Goal: Transaction & Acquisition: Purchase product/service

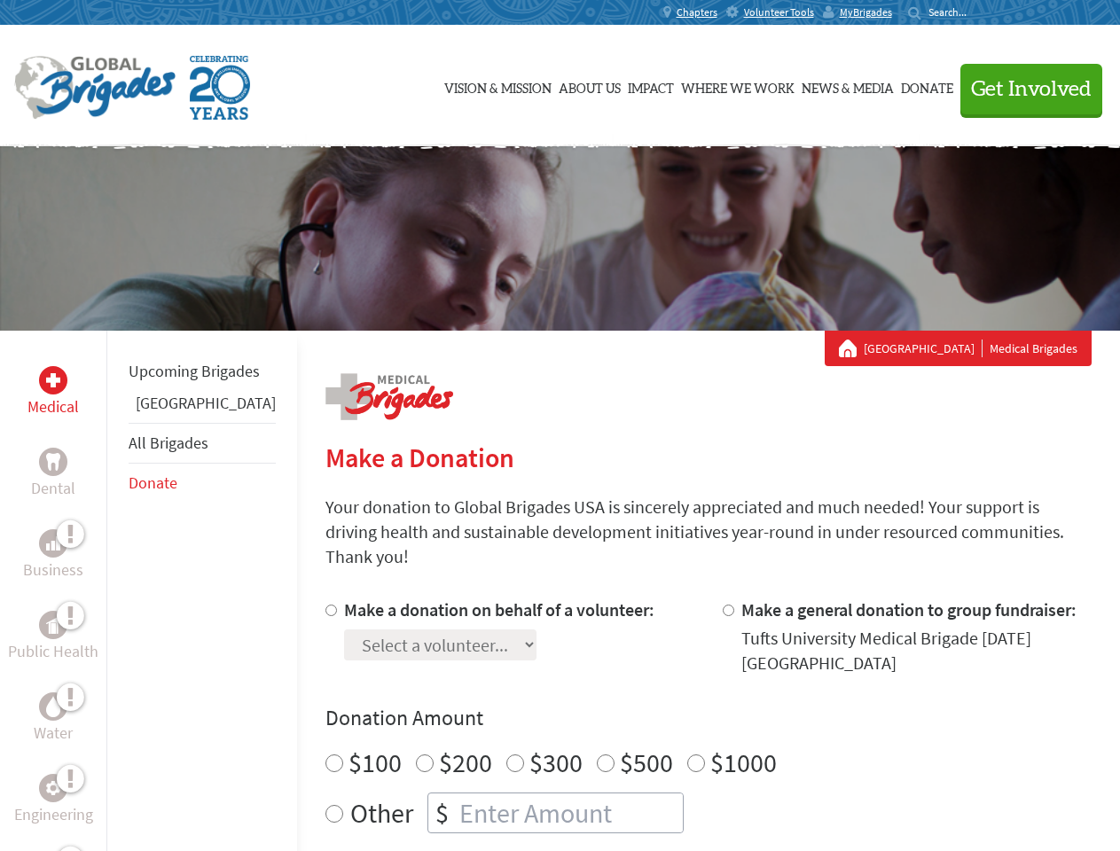
click at [979, 12] on div "Search for:" at bounding box center [943, 12] width 71 height 14
click at [1023, 89] on span "Get Involved" at bounding box center [1031, 89] width 121 height 21
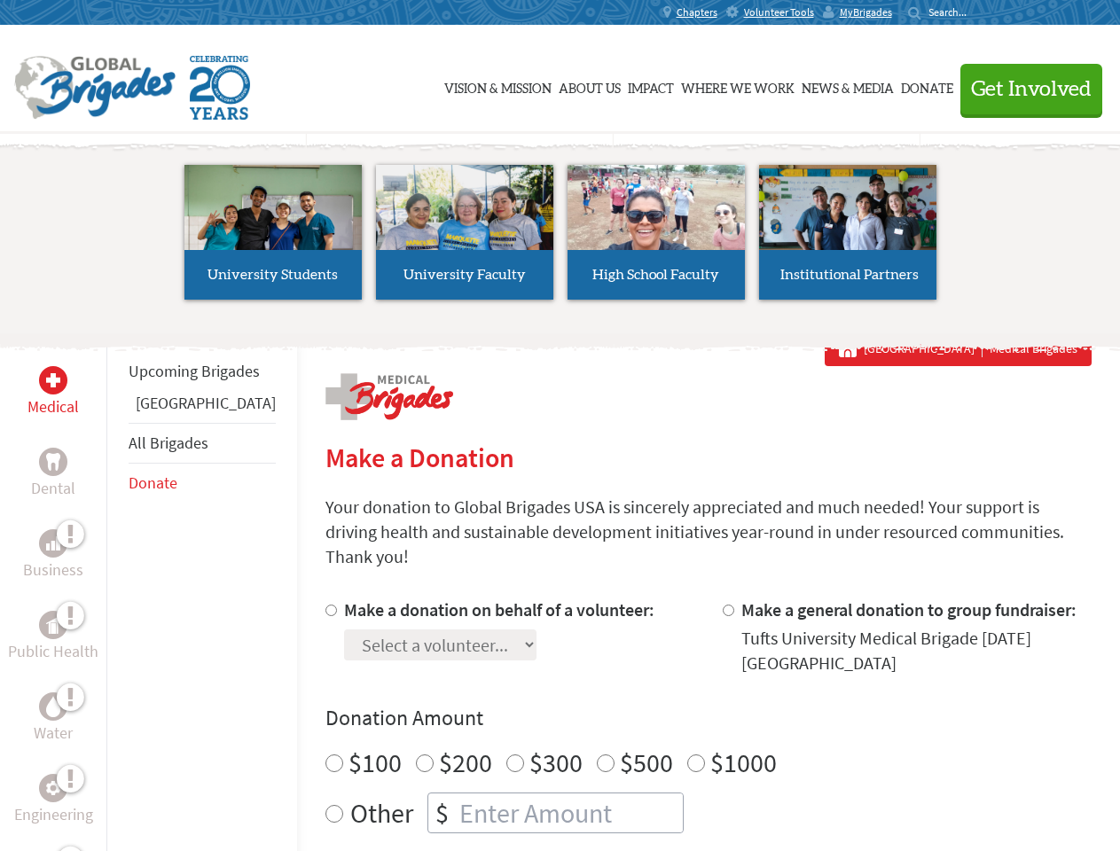
click at [560, 238] on li "High School Faculty" at bounding box center [655, 232] width 191 height 163
click at [117, 590] on div "Upcoming Brigades Belize All Brigades Donate" at bounding box center [201, 756] width 191 height 851
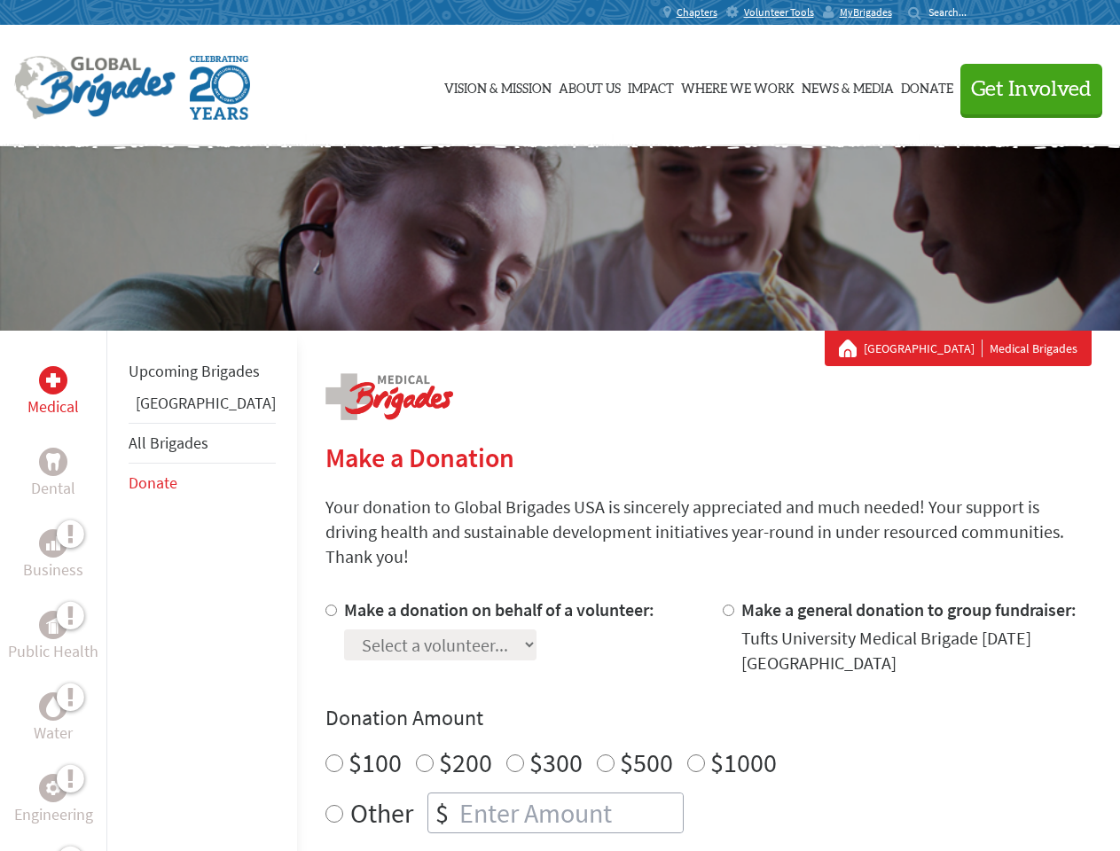
click at [710, 746] on label "$1000" at bounding box center [743, 763] width 66 height 34
click at [687, 754] on input "$1000" at bounding box center [696, 763] width 18 height 18
radio input "true"
click at [325, 605] on input "Make a donation on behalf of a volunteer:" at bounding box center [331, 611] width 12 height 12
radio input "true"
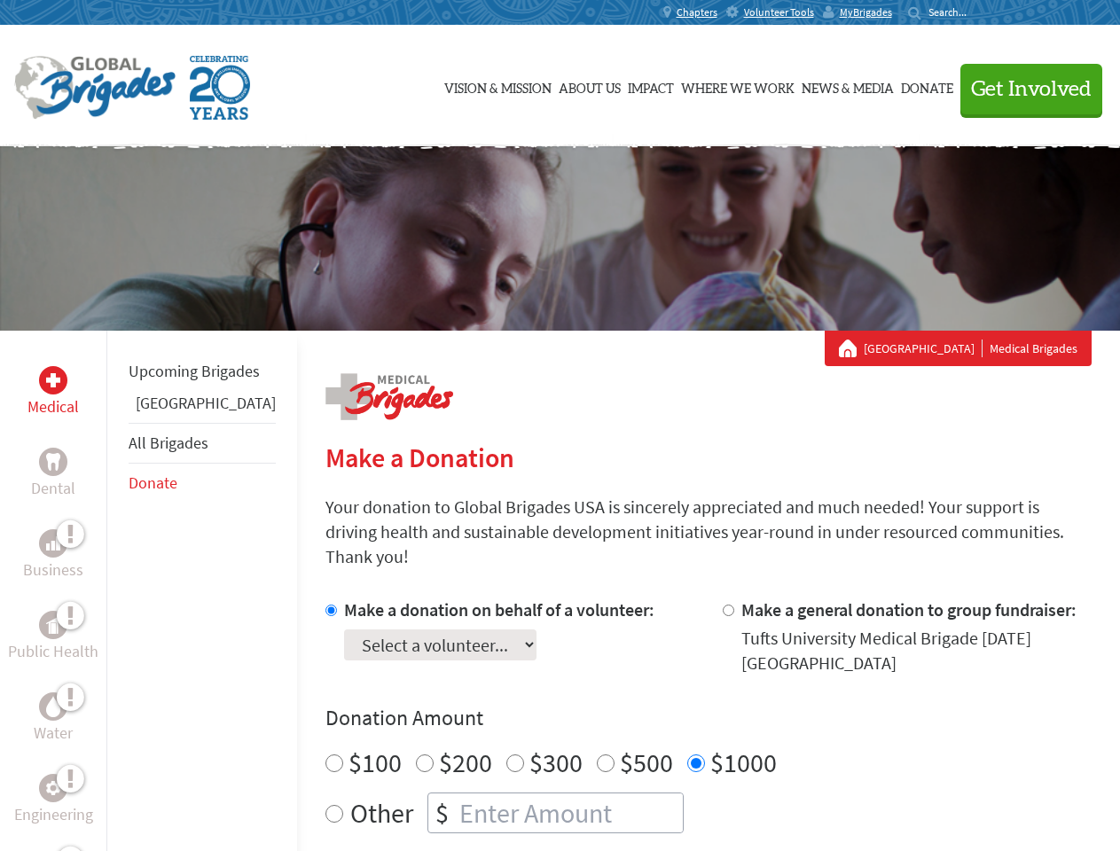
click at [722, 605] on input "Make a general donation to group fundraiser:" at bounding box center [728, 611] width 12 height 12
radio input "true"
